Goal: Task Accomplishment & Management: Manage account settings

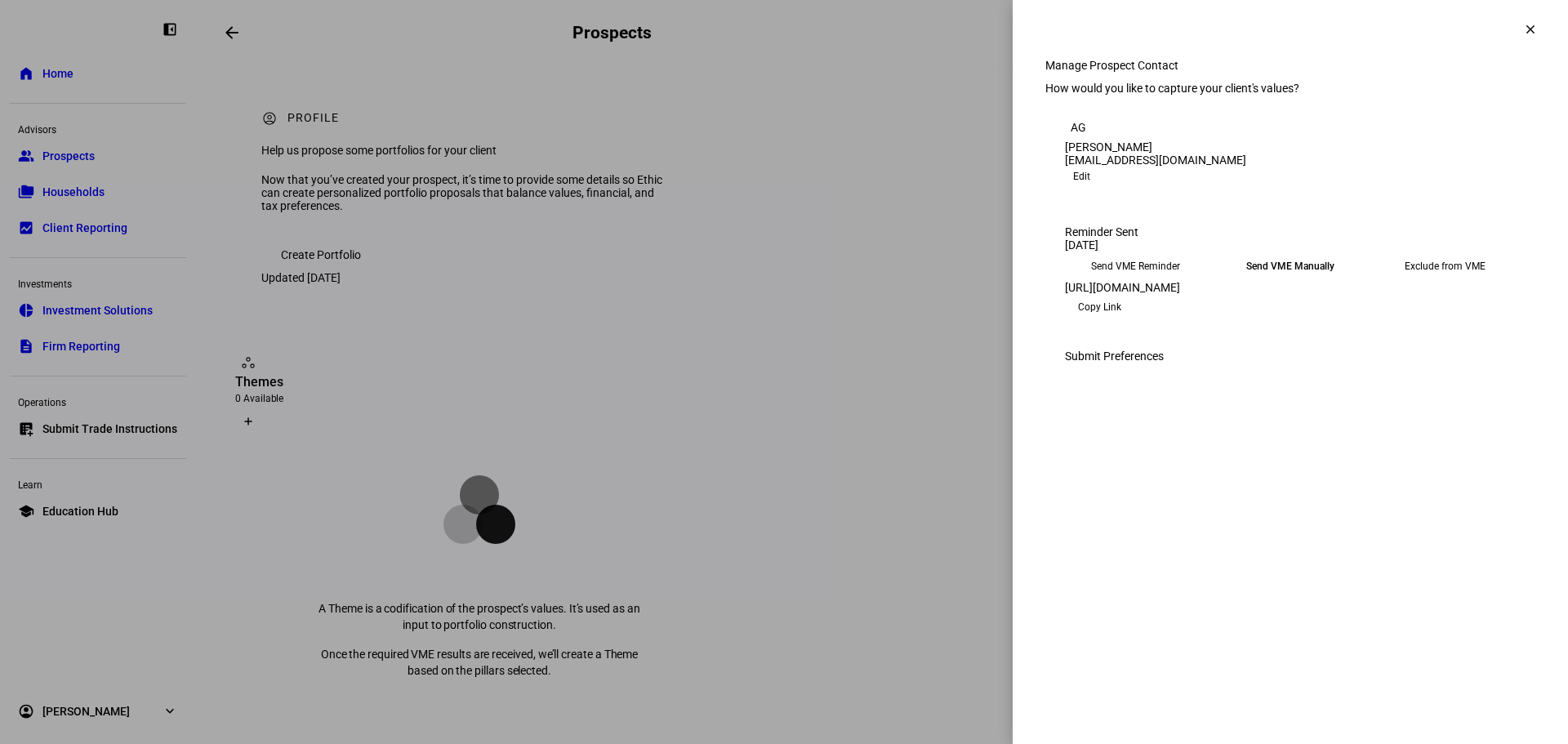
scroll to position [572, 0]
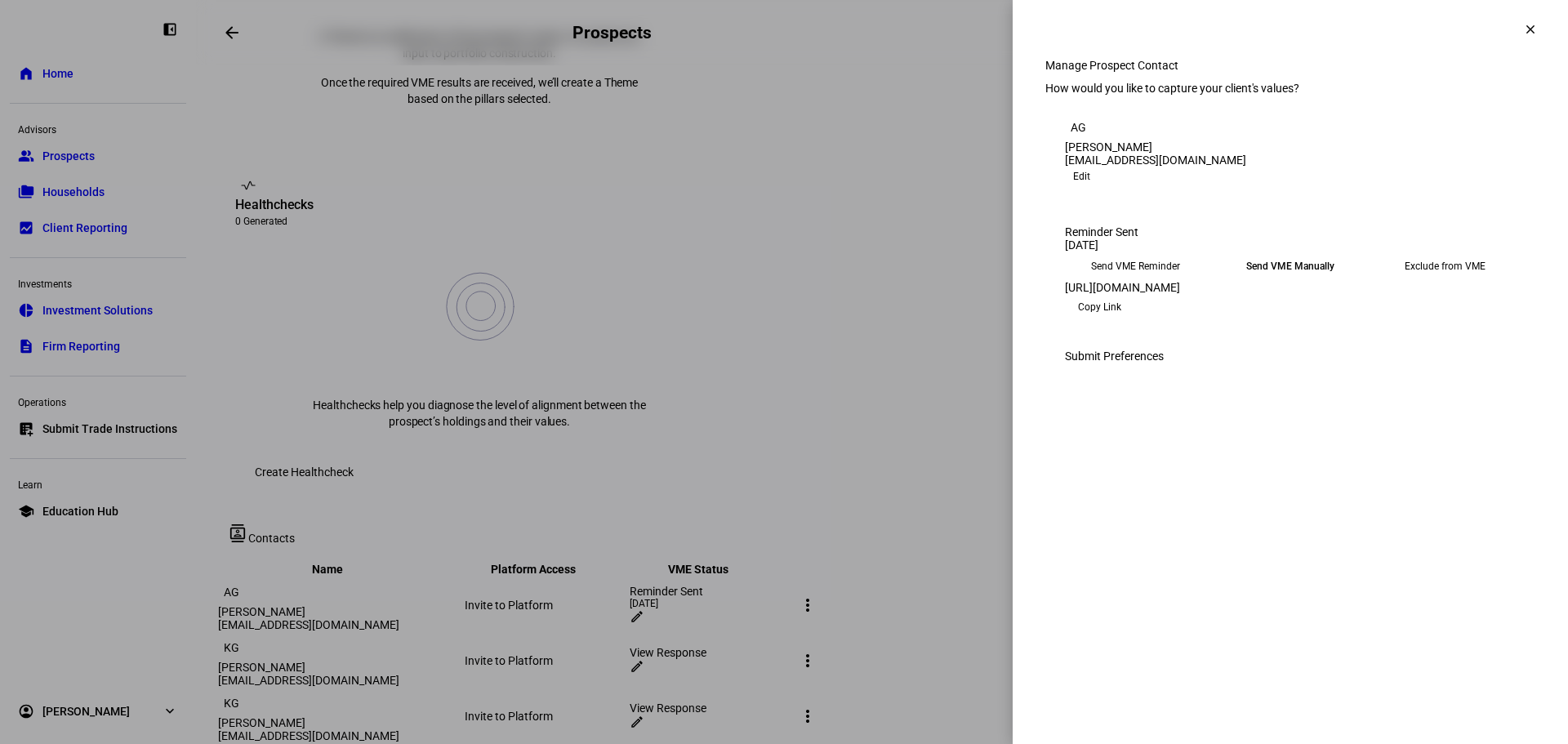
click at [1518, 35] on span at bounding box center [1531, 30] width 40 height 40
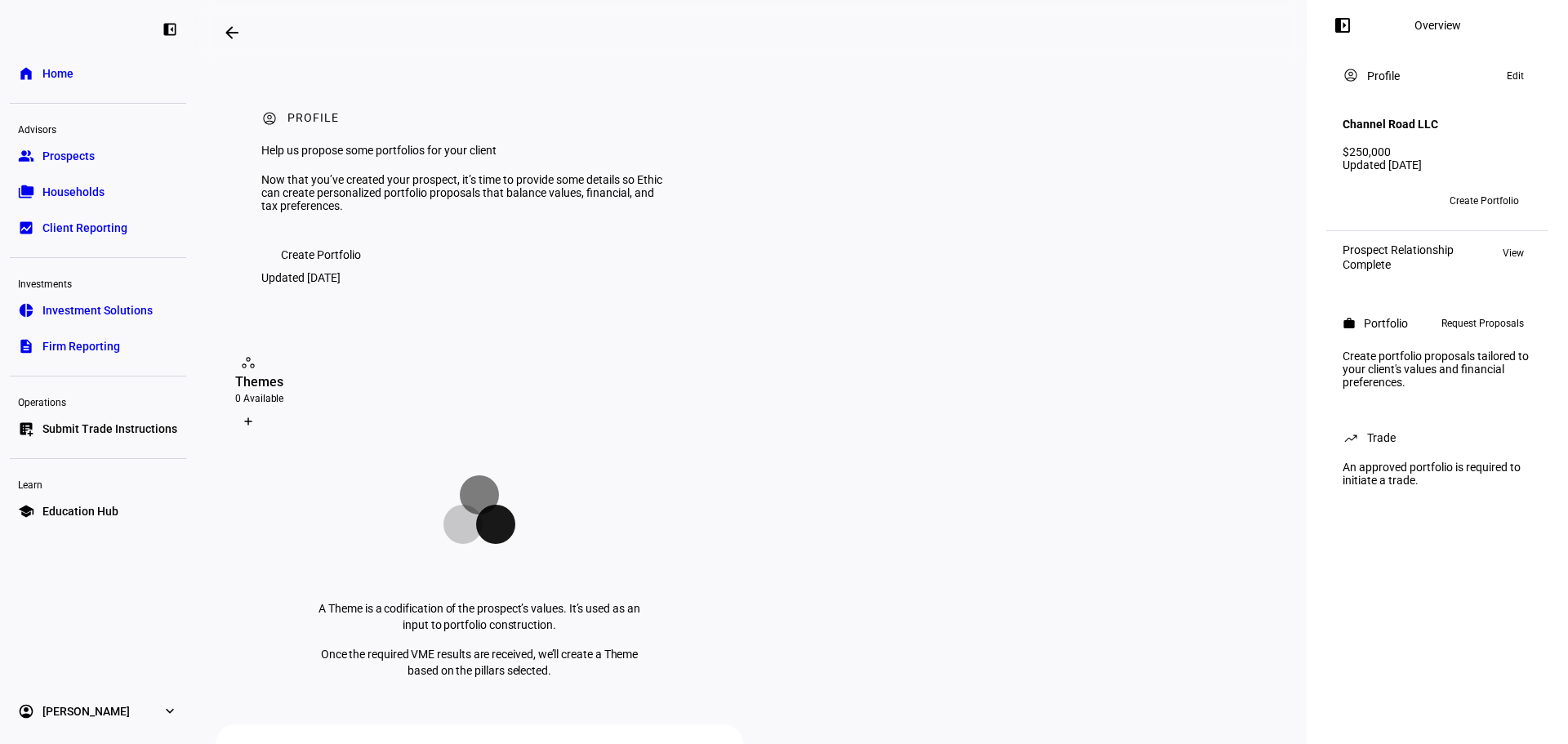
click at [117, 157] on link "group Prospects" at bounding box center [98, 156] width 176 height 33
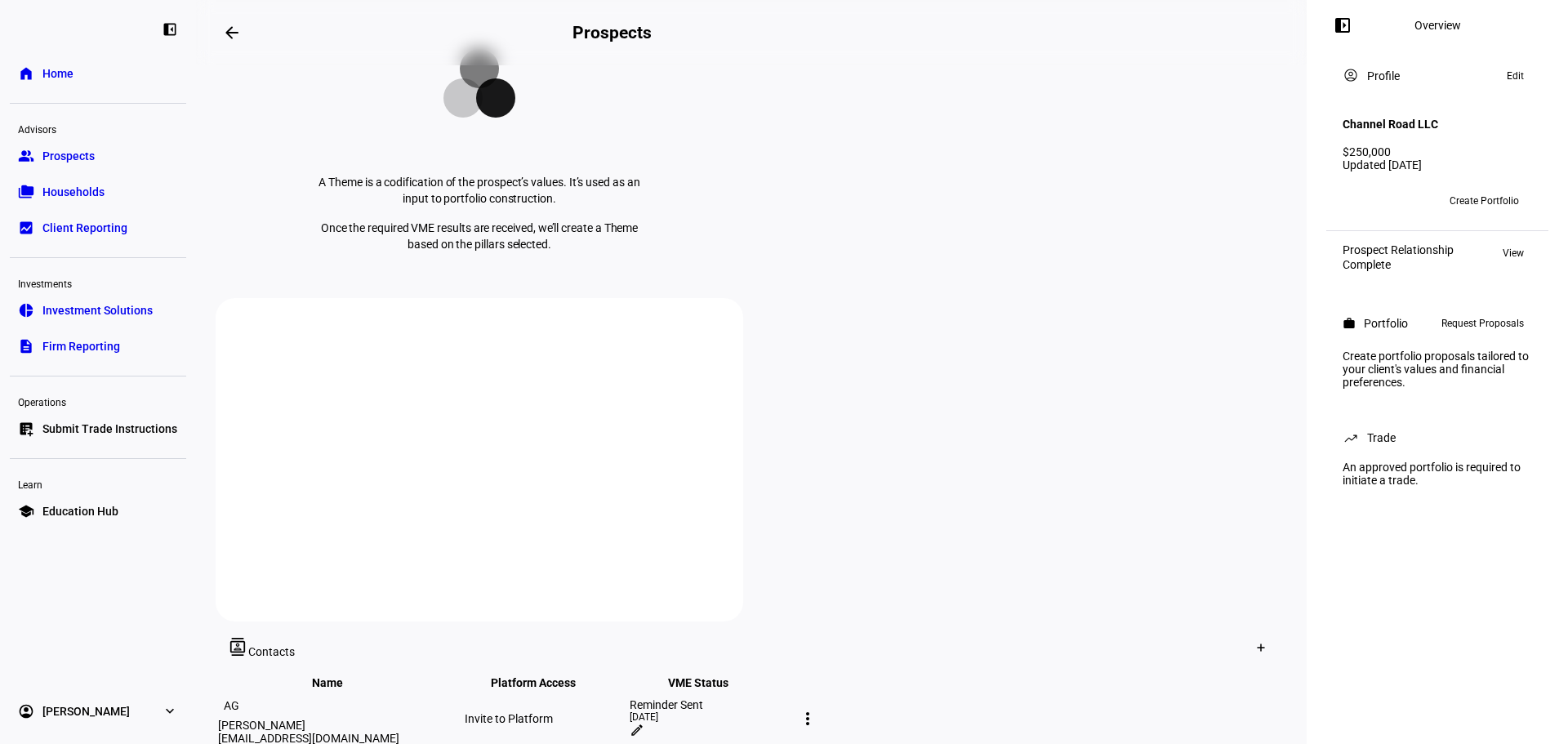
scroll to position [572, 0]
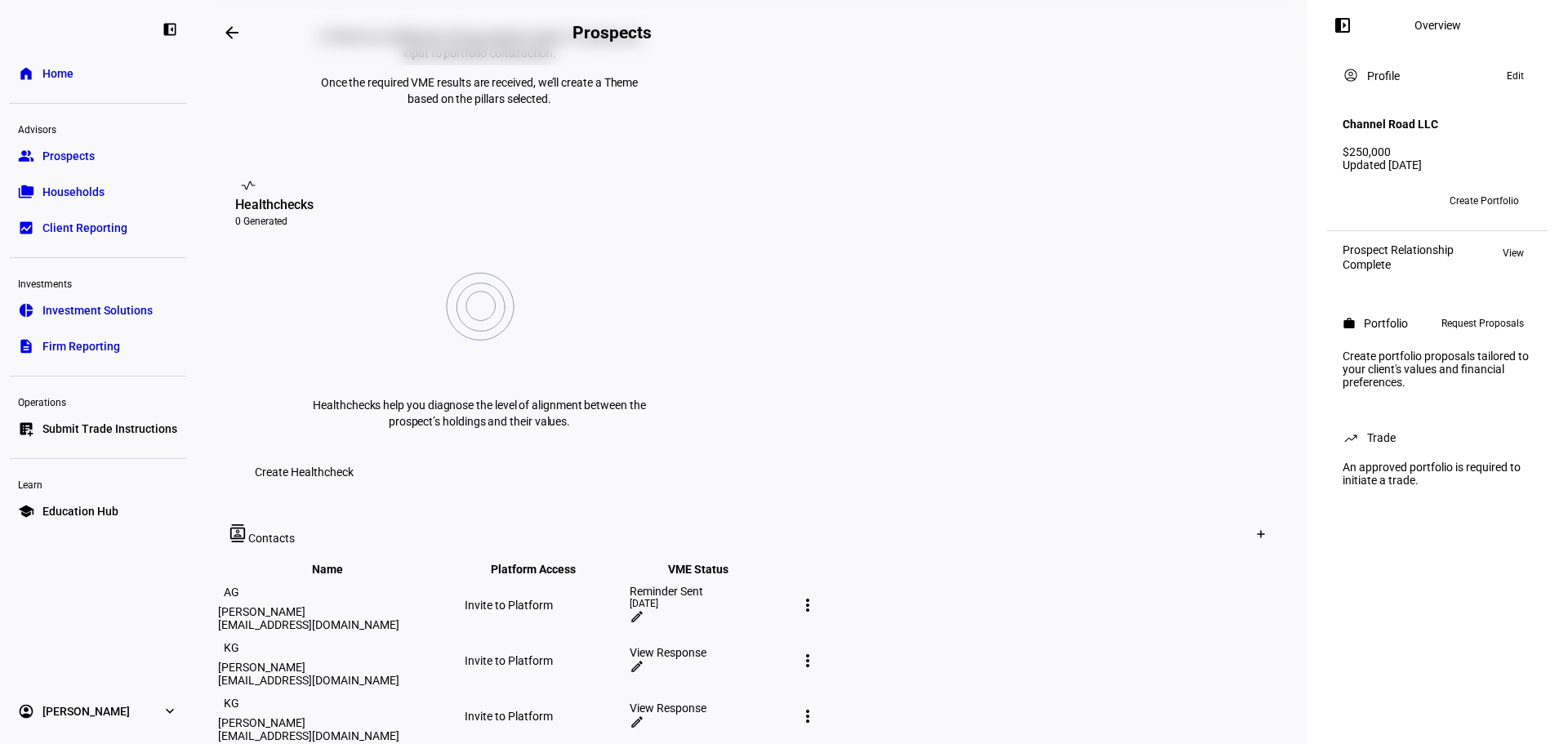
click at [645, 609] on mat-icon "edit" at bounding box center [637, 616] width 15 height 15
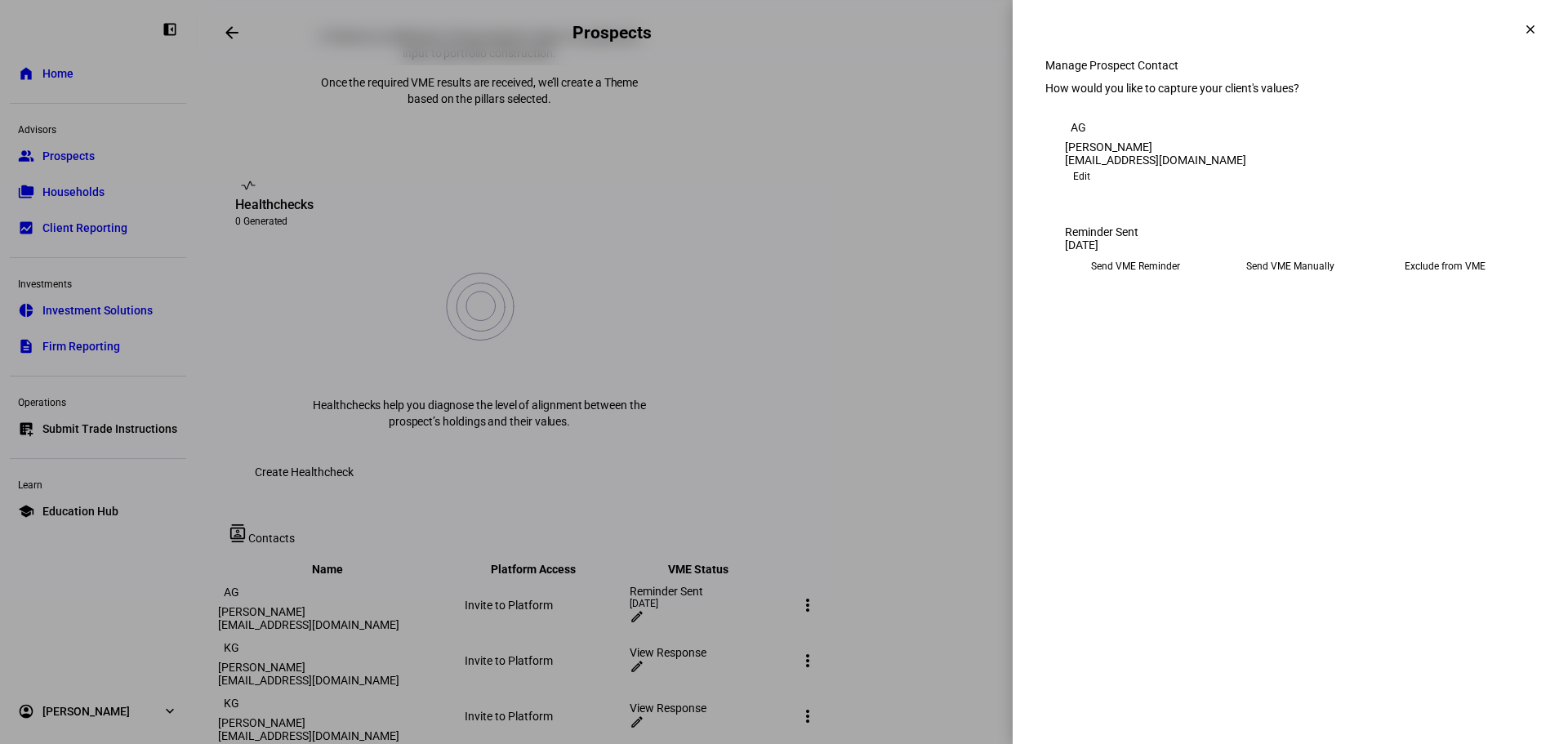
click at [1111, 281] on eth-mega-radio-button "Send VME Reminder" at bounding box center [1135, 266] width 141 height 30
click at [1164, 333] on span "Submit Preferences" at bounding box center [1115, 317] width 99 height 33
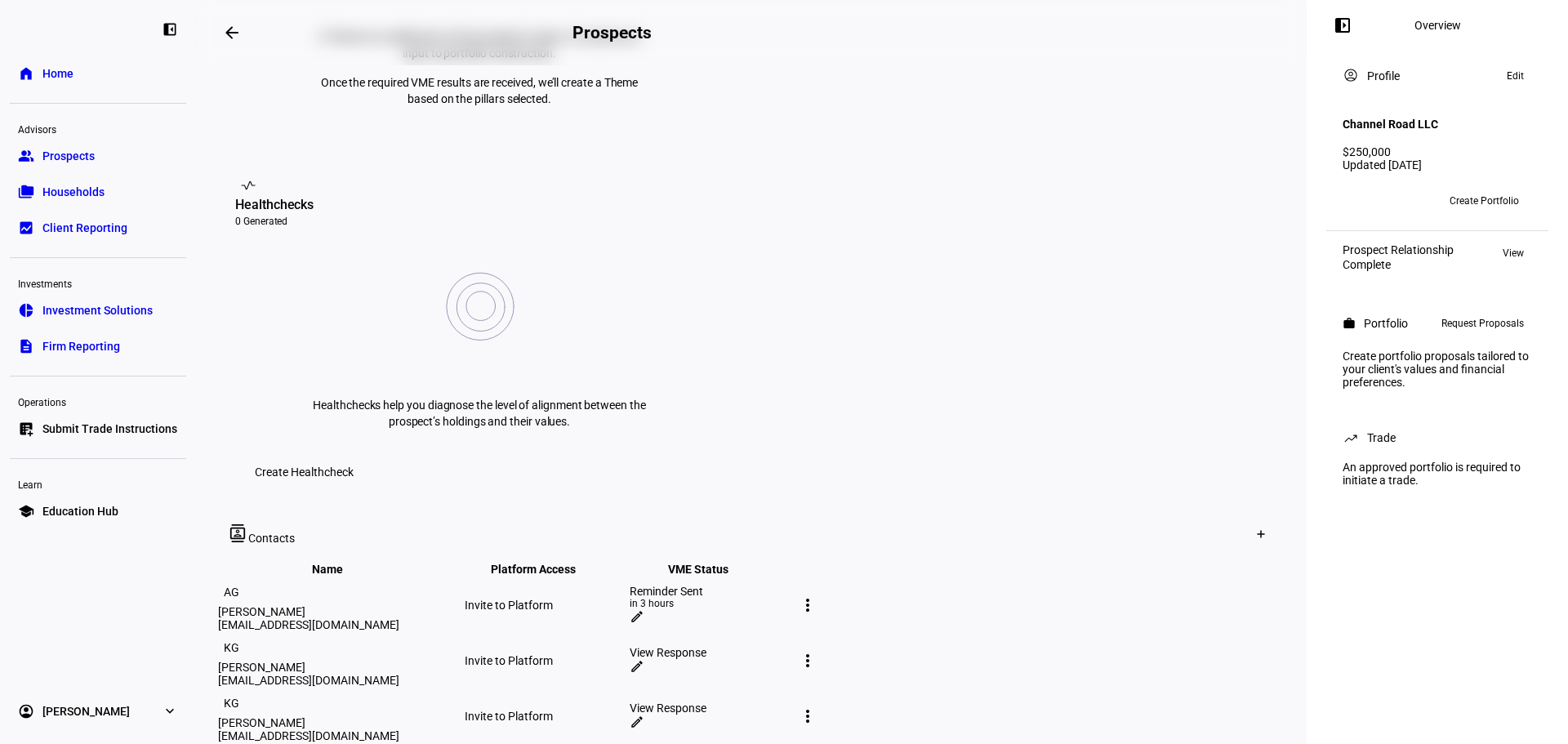
click at [1468, 616] on div "left_panel_open Overview account_circle Profile Edit Channel Road LLC $250,000 …" at bounding box center [1437, 372] width 261 height 744
click at [1469, 616] on div "left_panel_open Overview account_circle Profile Edit Channel Road LLC $250,000 …" at bounding box center [1437, 372] width 261 height 744
